Goal: Navigation & Orientation: Find specific page/section

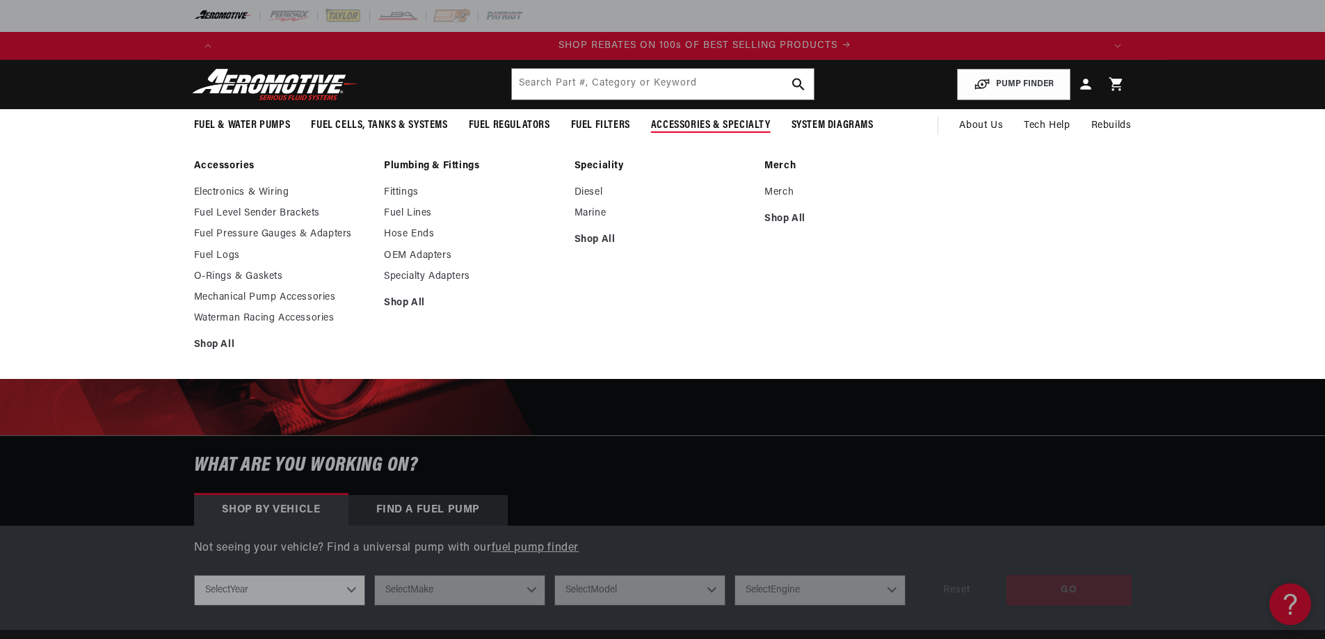
scroll to position [0, 1764]
click at [216, 192] on link "Electronics & Wiring" at bounding box center [282, 192] width 177 height 13
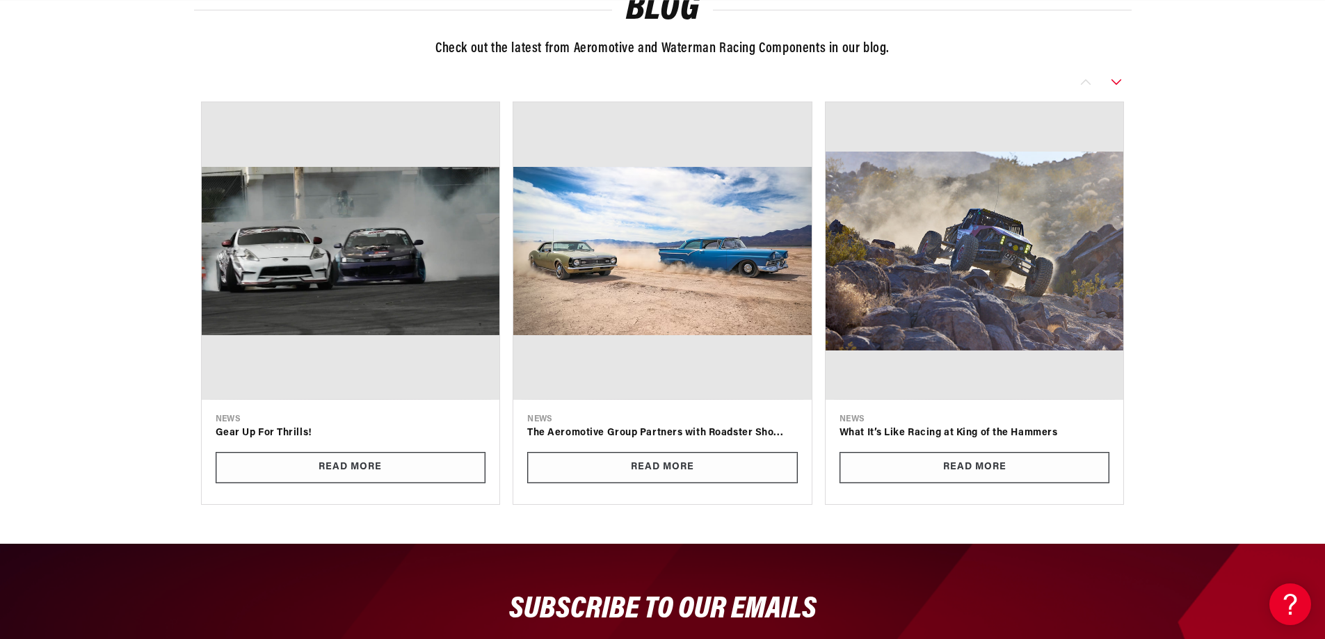
scroll to position [0, 2646]
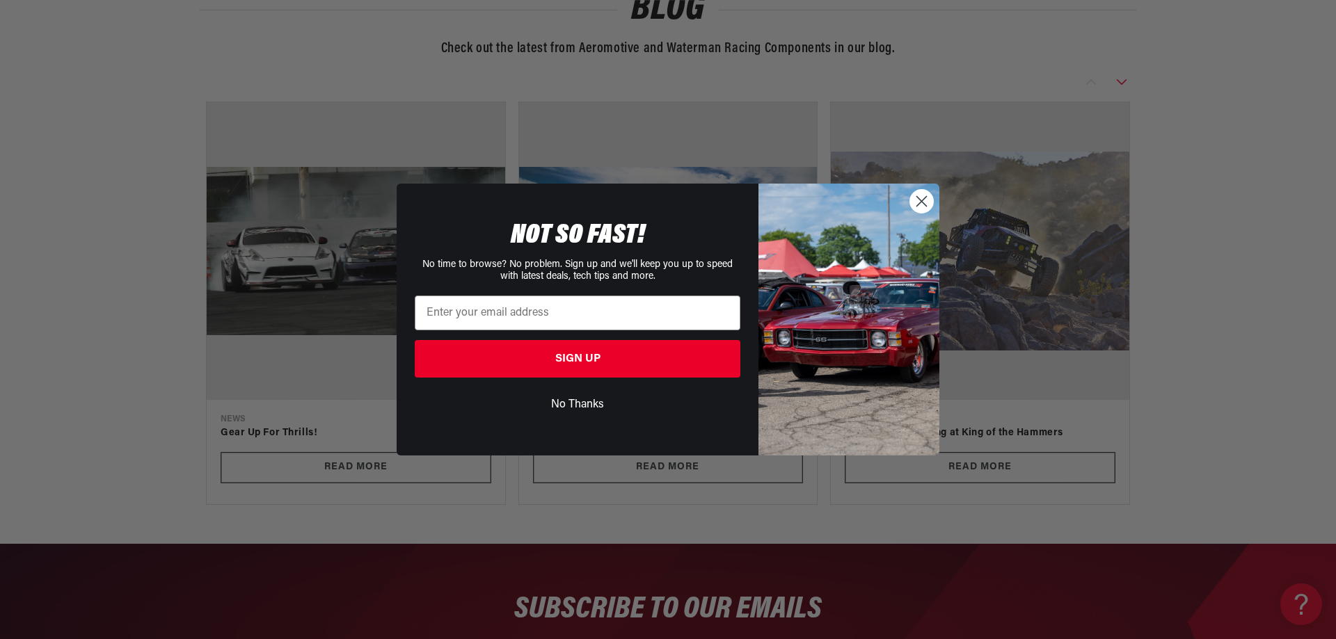
click at [925, 190] on icon "Close dialog" at bounding box center [921, 201] width 24 height 24
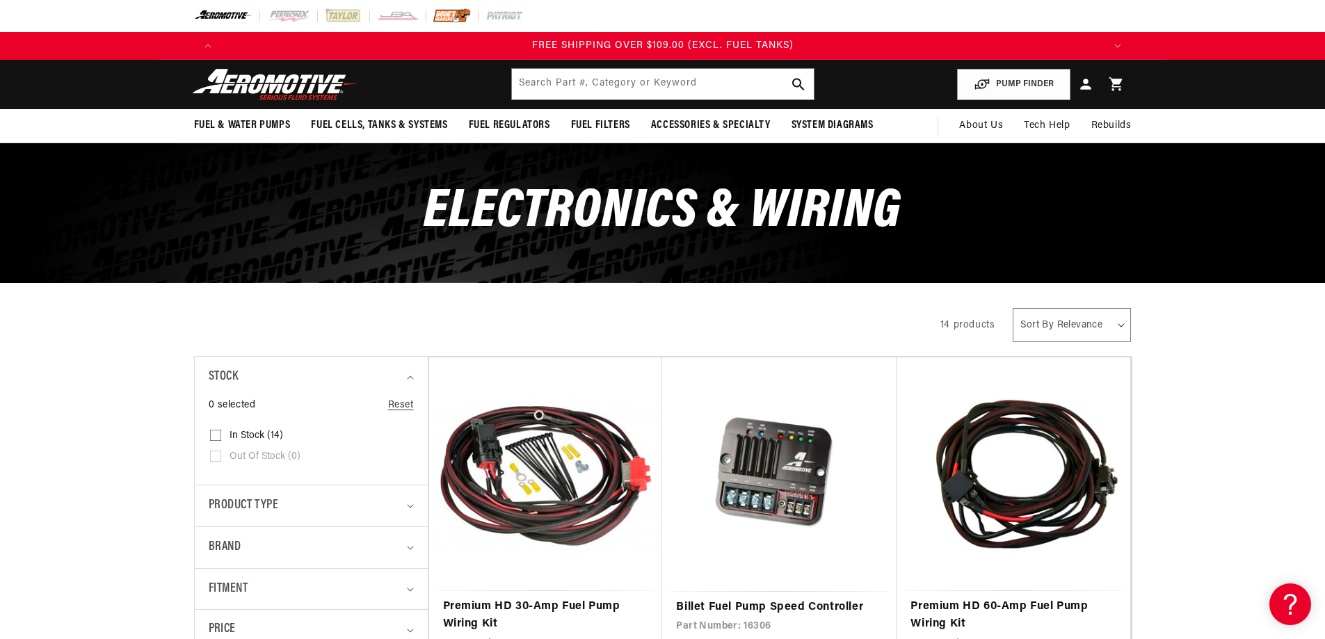
click at [454, 18] on img at bounding box center [452, 15] width 38 height 15
